Goal: Transaction & Acquisition: Obtain resource

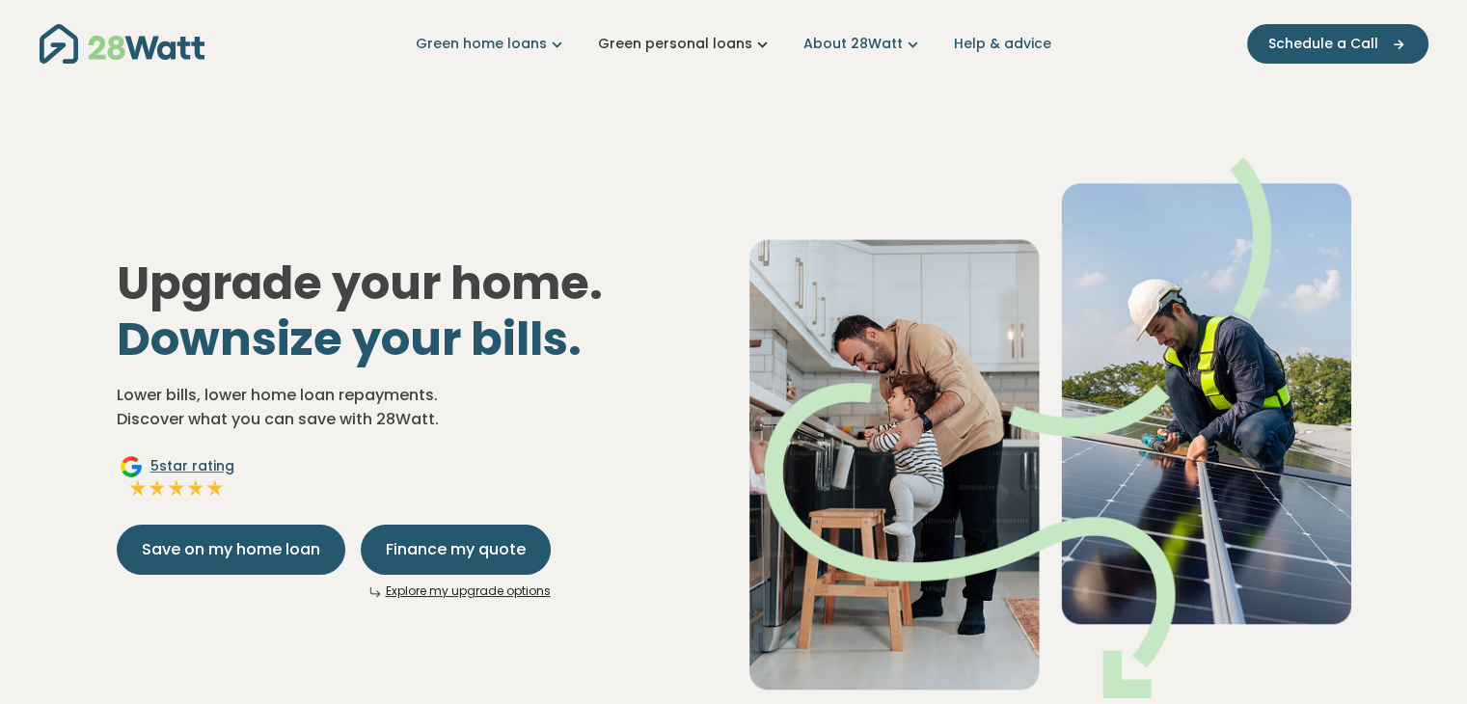
click at [702, 51] on link "Green personal loans" at bounding box center [685, 44] width 175 height 20
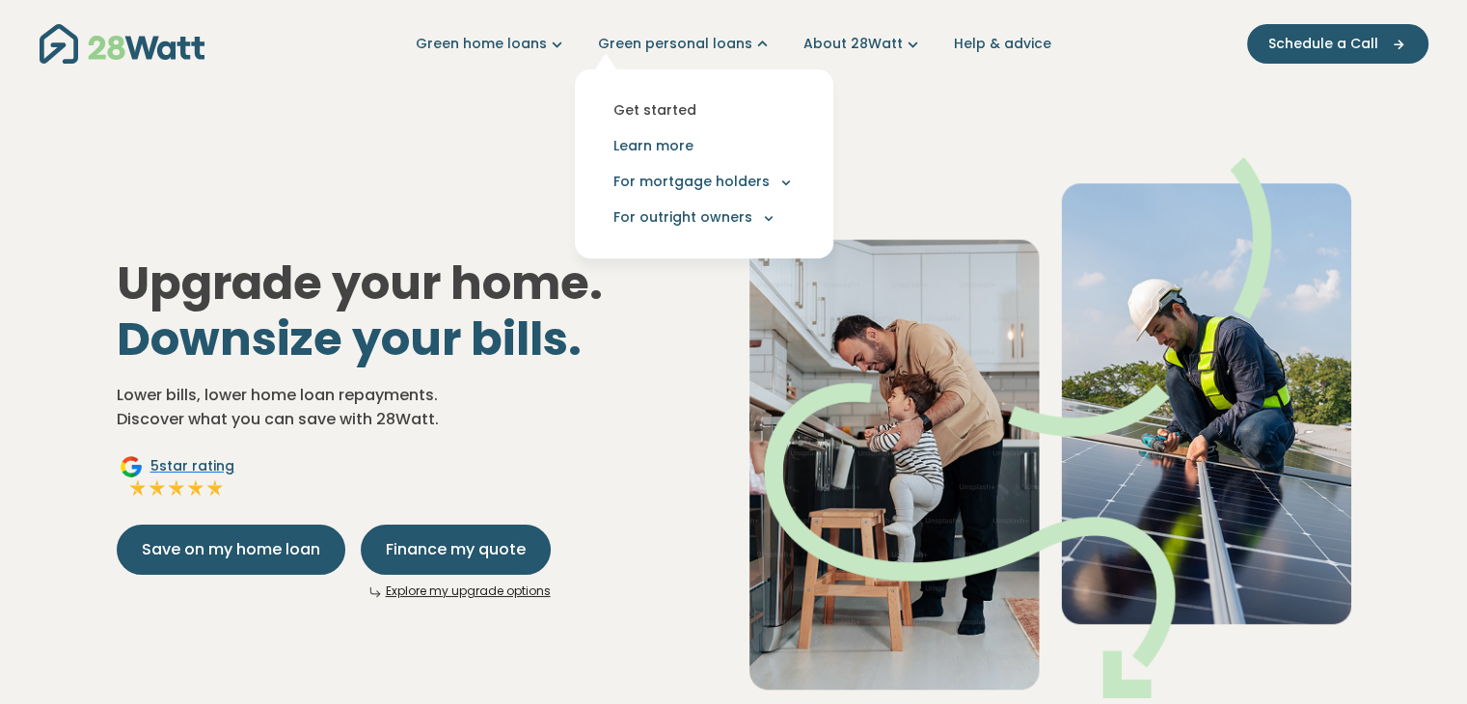
click at [717, 113] on link "Get started" at bounding box center [704, 111] width 228 height 36
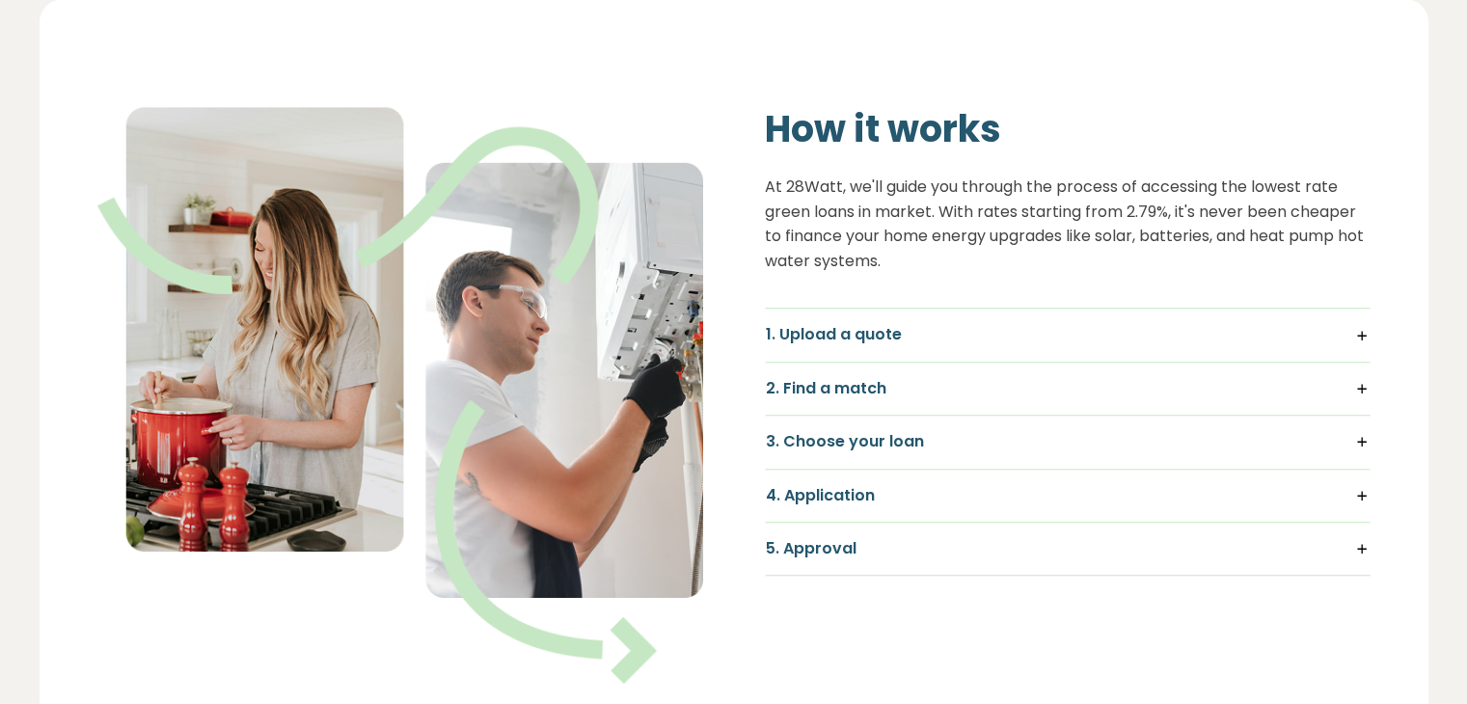
scroll to position [1253, 0]
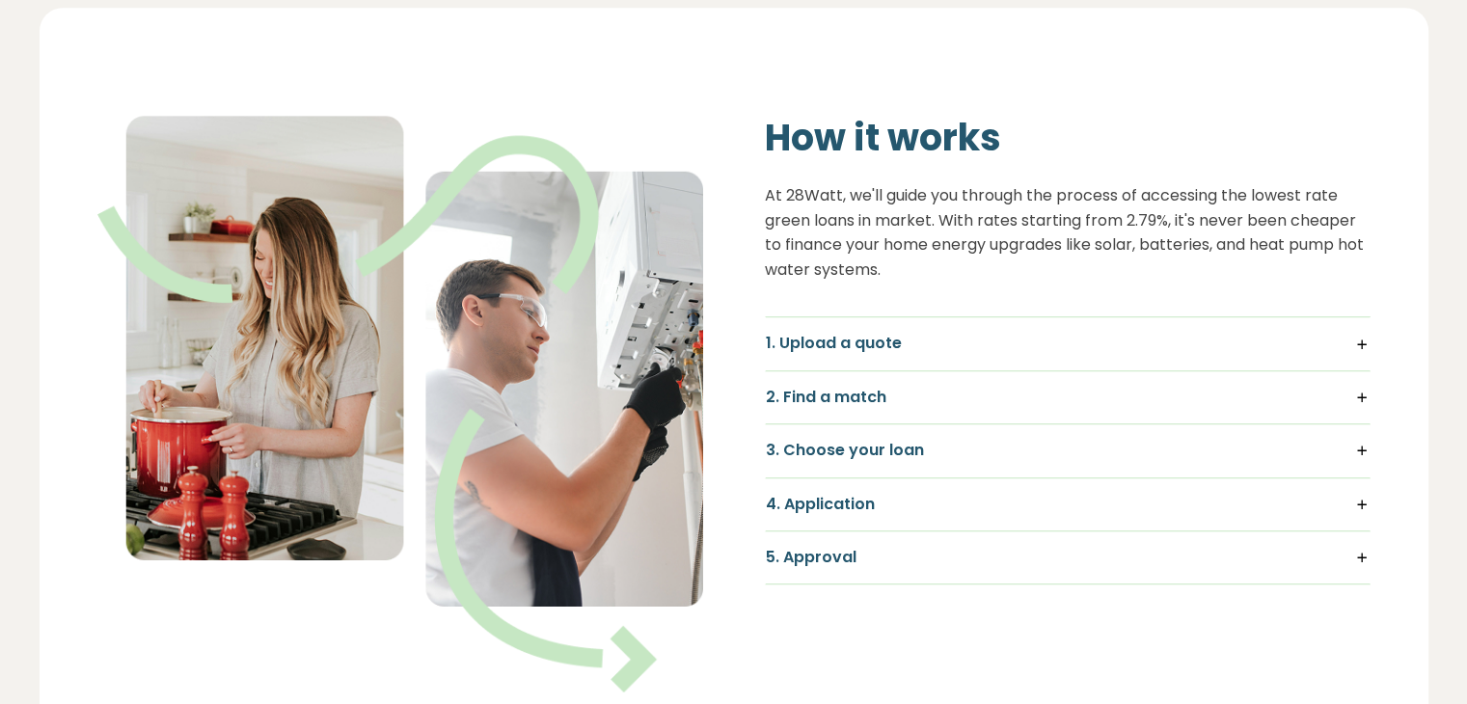
click at [1226, 346] on h5 "1. Upload a quote" at bounding box center [1068, 343] width 604 height 21
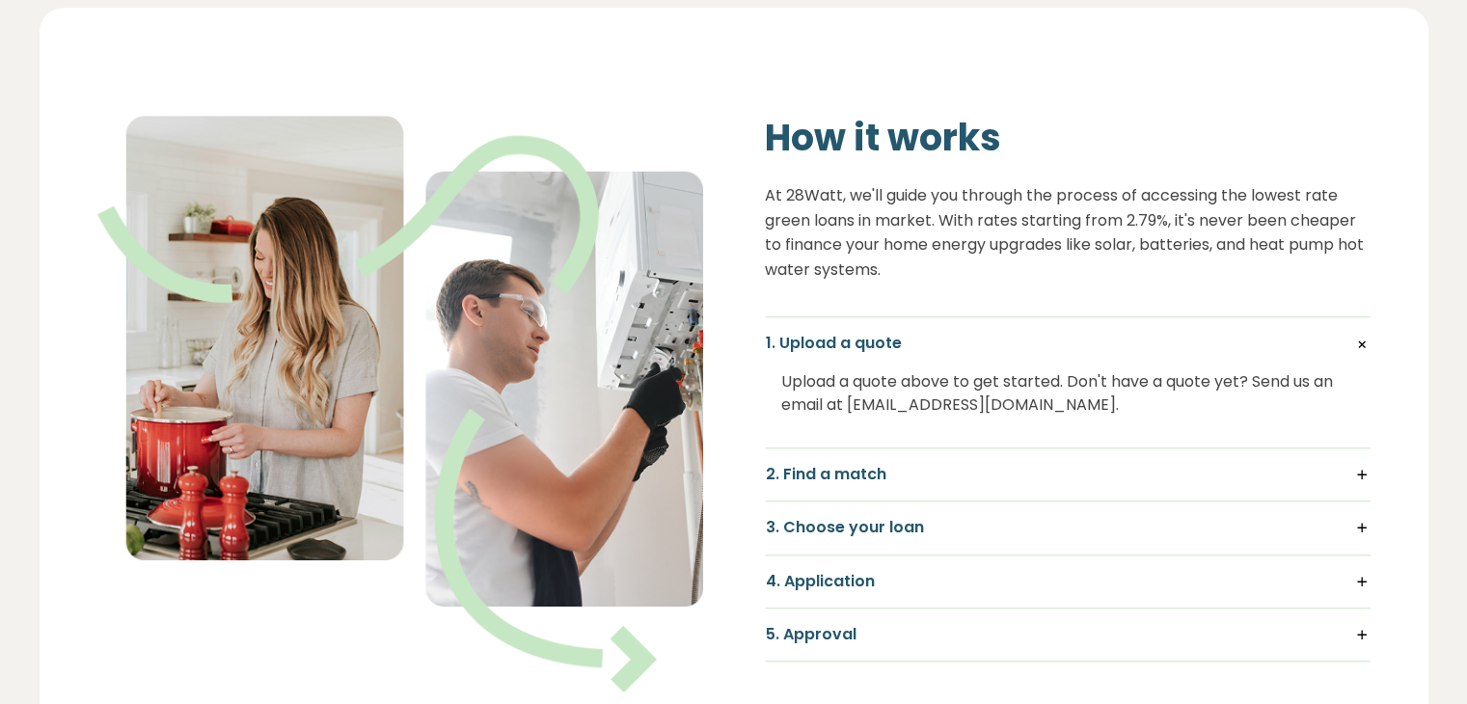
click at [1344, 337] on h5 "1. Upload a quote" at bounding box center [1068, 343] width 604 height 21
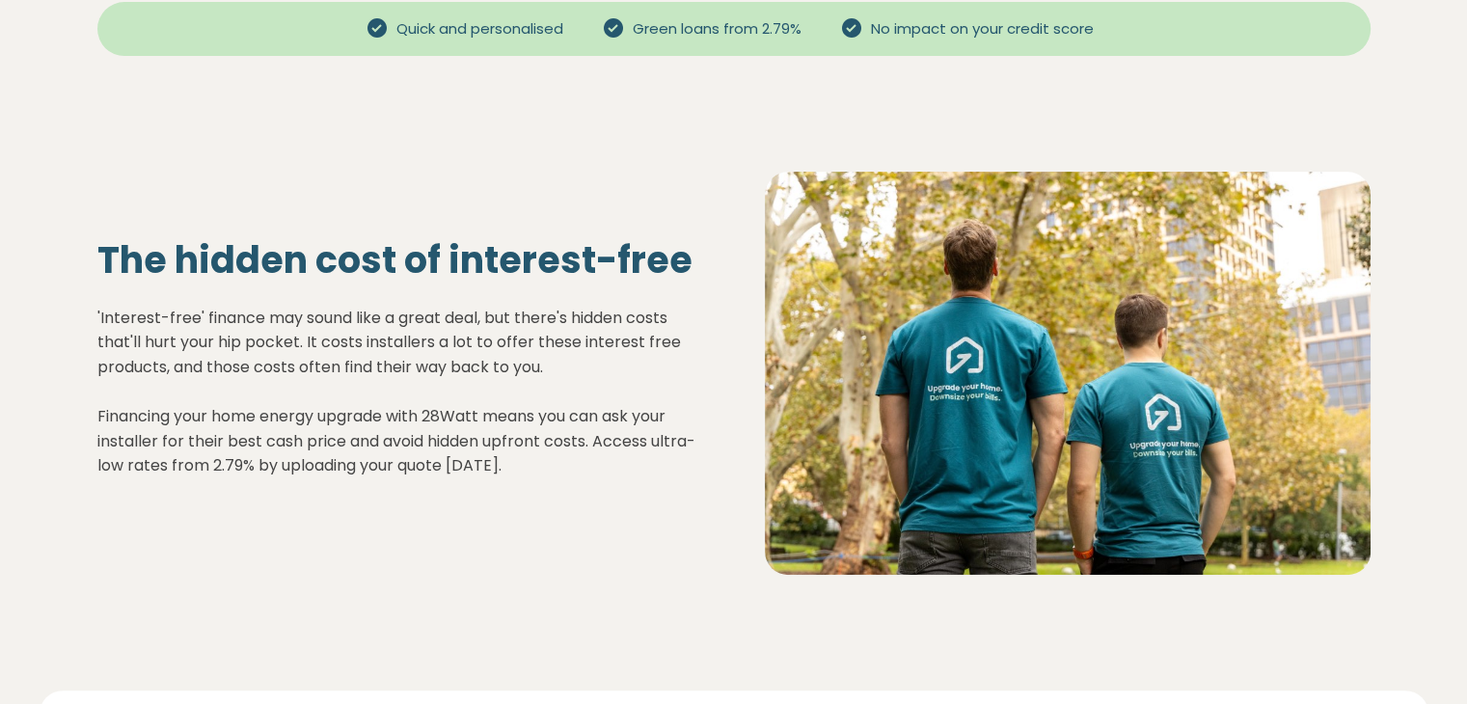
scroll to position [289, 0]
